Goal: Download file/media

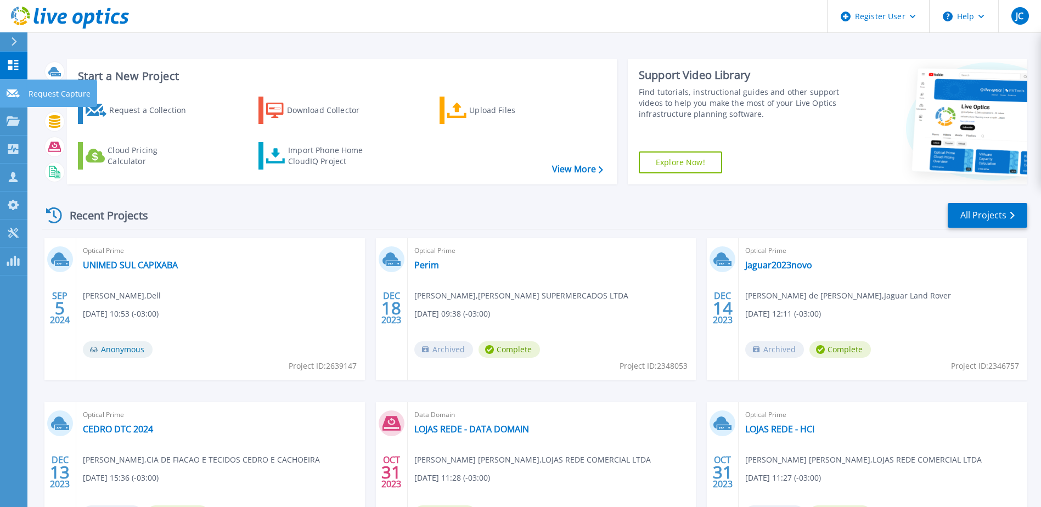
click at [18, 91] on icon at bounding box center [13, 93] width 13 height 8
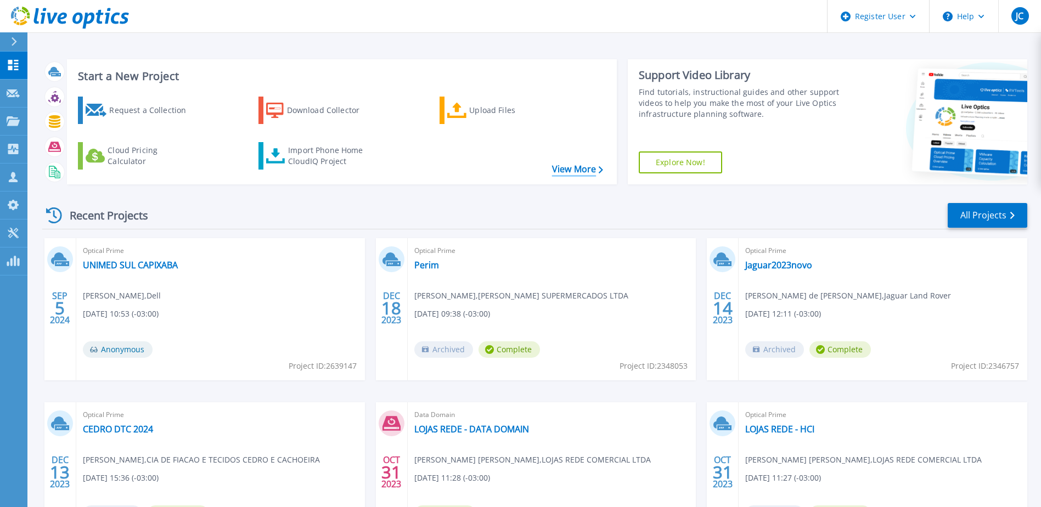
click at [565, 164] on link "View More" at bounding box center [577, 169] width 51 height 10
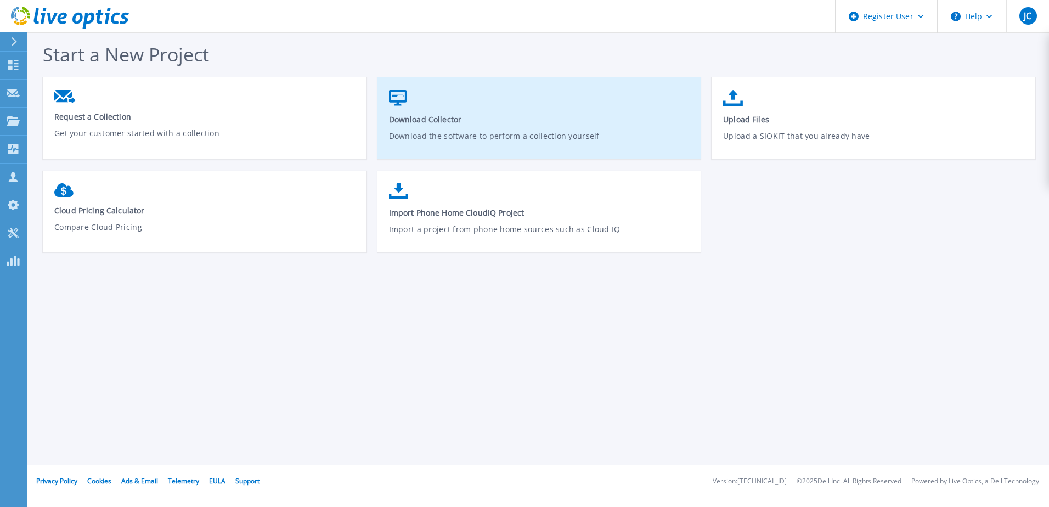
click at [504, 133] on p "Download the software to perform a collection yourself" at bounding box center [539, 142] width 301 height 25
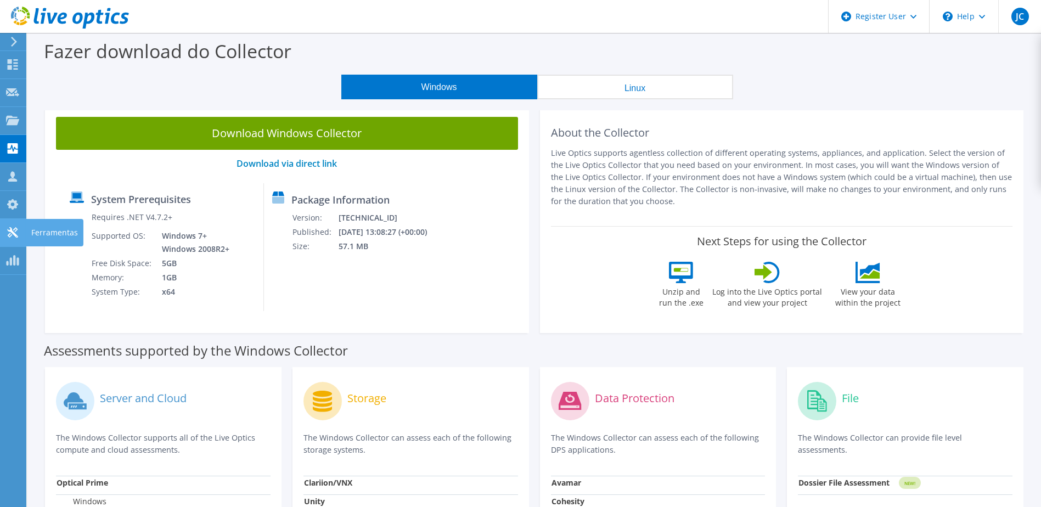
click at [13, 234] on icon at bounding box center [12, 232] width 13 height 10
